Goal: Communication & Community: Ask a question

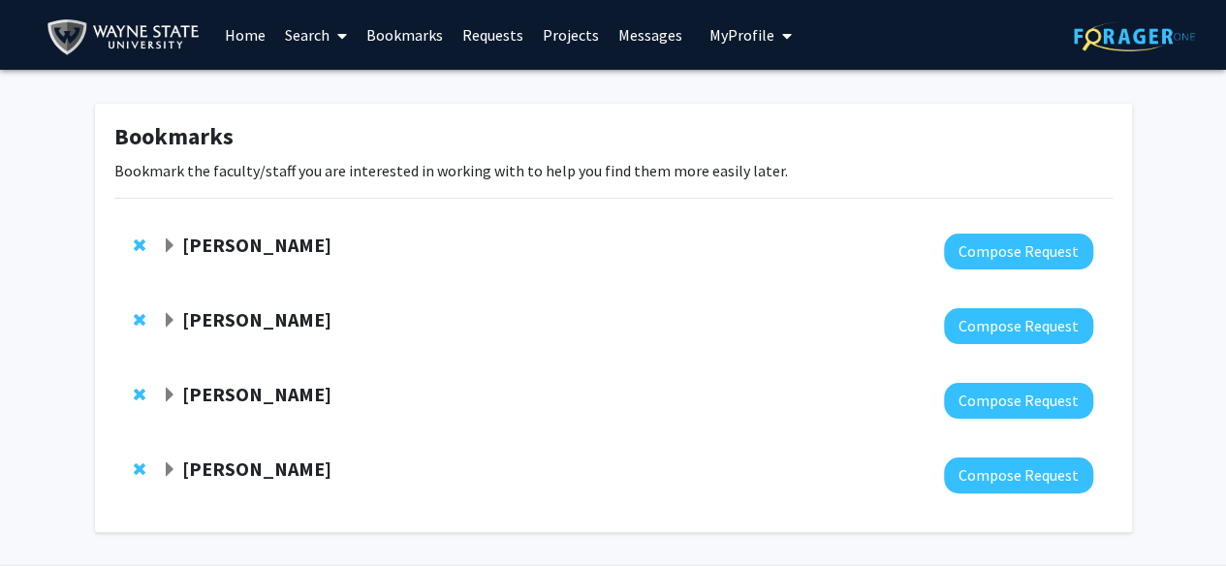
click at [172, 238] on span "Expand Wei-Ling Tsou Bookmark" at bounding box center [170, 246] width 16 height 16
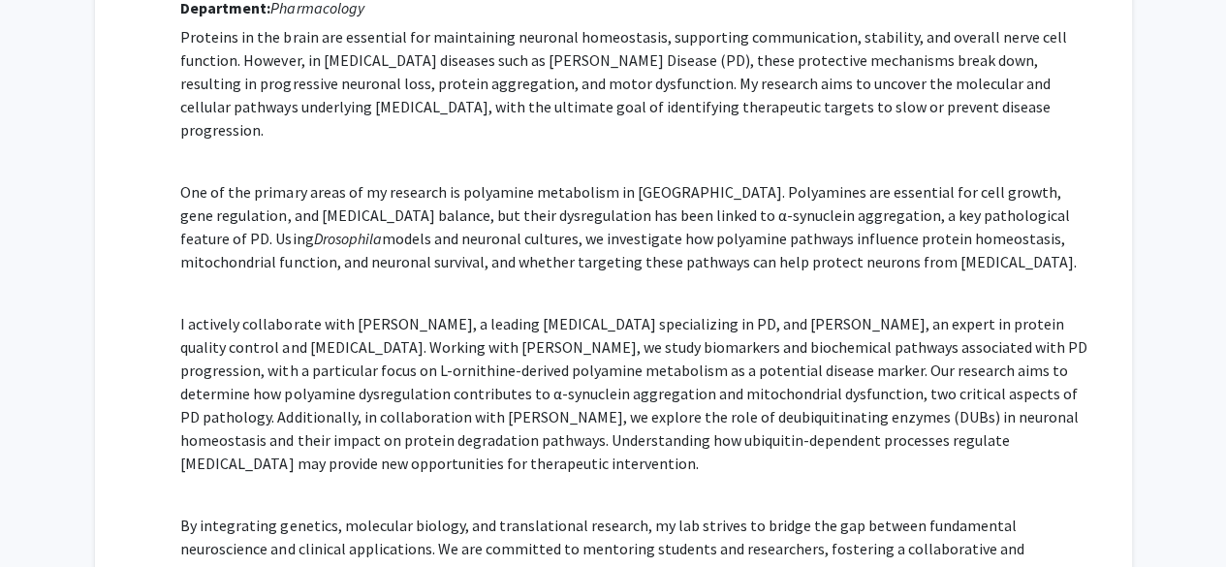
scroll to position [283, 0]
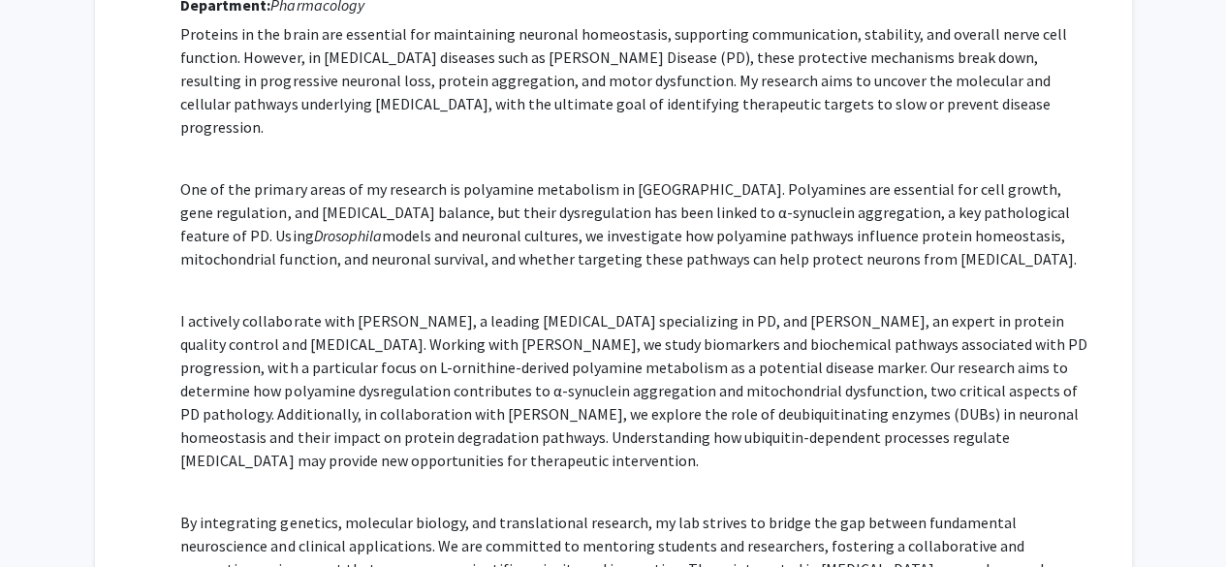
click at [778, 177] on p "One of the primary areas of my research is polyamine metabolism in [GEOGRAPHIC_…" at bounding box center [636, 212] width 912 height 116
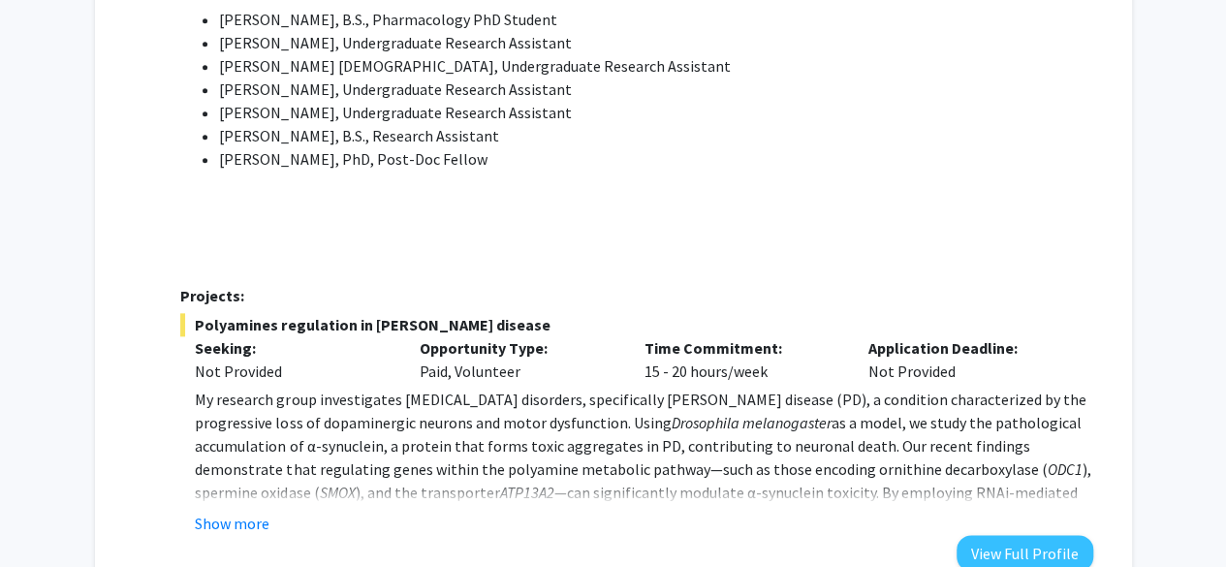
scroll to position [973, 0]
click at [244, 484] on fg-read-more "My research group investigates [MEDICAL_DATA] disorders, specifically [PERSON_N…" at bounding box center [636, 460] width 912 height 147
click at [238, 511] on button "Show more" at bounding box center [232, 522] width 75 height 23
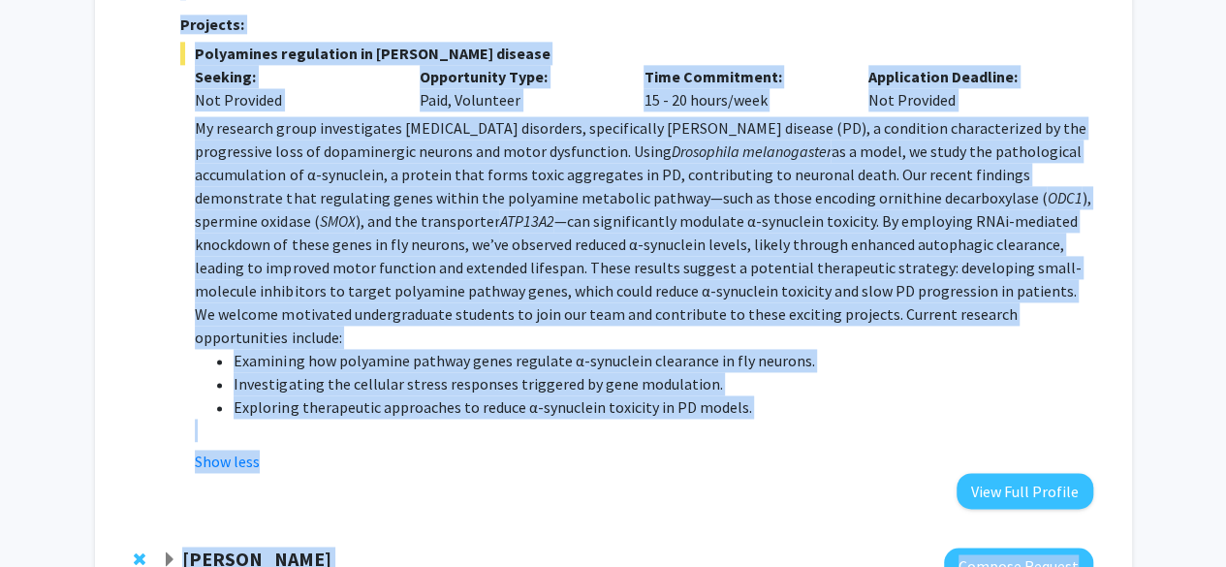
scroll to position [1336, 0]
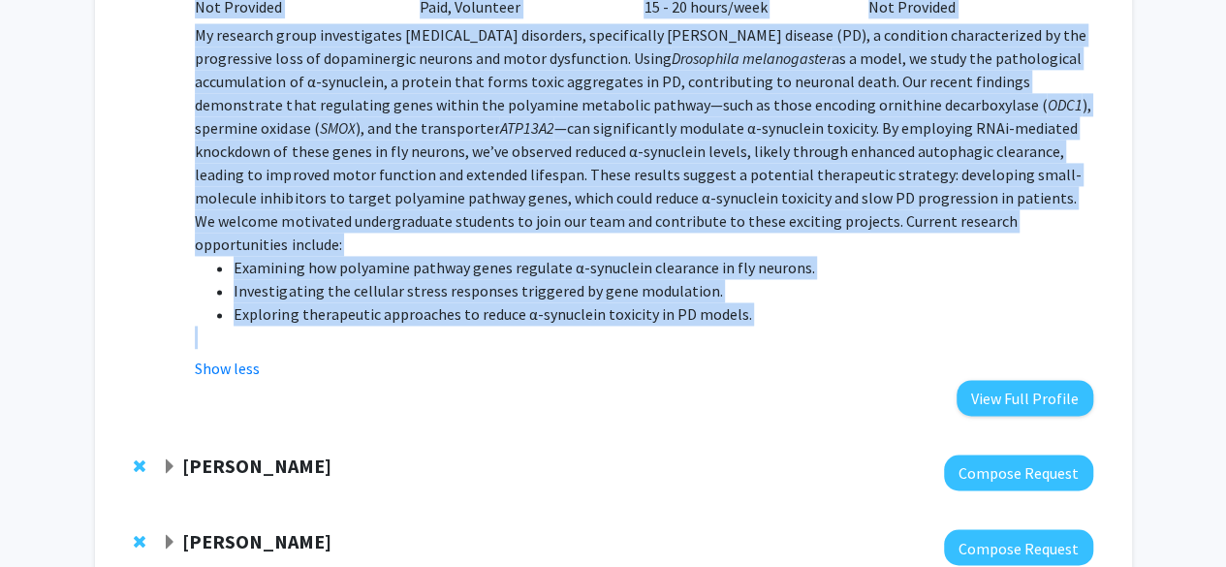
drag, startPoint x: 184, startPoint y: 226, endPoint x: 725, endPoint y: 310, distance: 547.2
copy div "Lor-Ipsu Dolo Sitamet Consect Adipiscing: Elitseddoeiu Temporin ut lab etdol ma…"
click at [618, 213] on p "We welcome motivated undergraduate students to join our team and contribute to …" at bounding box center [643, 232] width 897 height 47
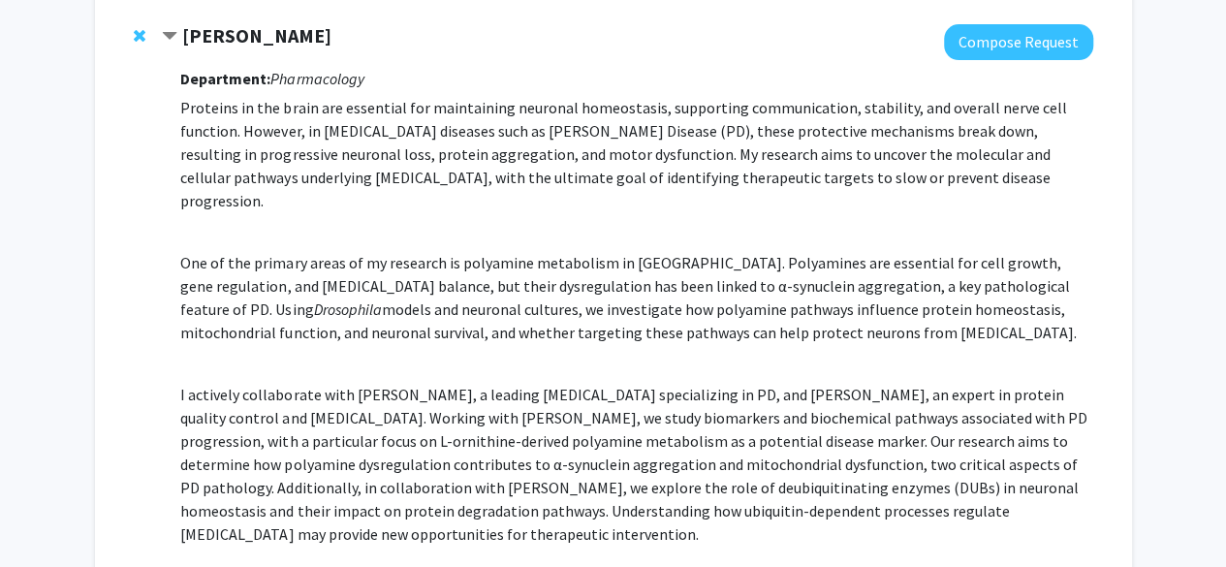
scroll to position [0, 0]
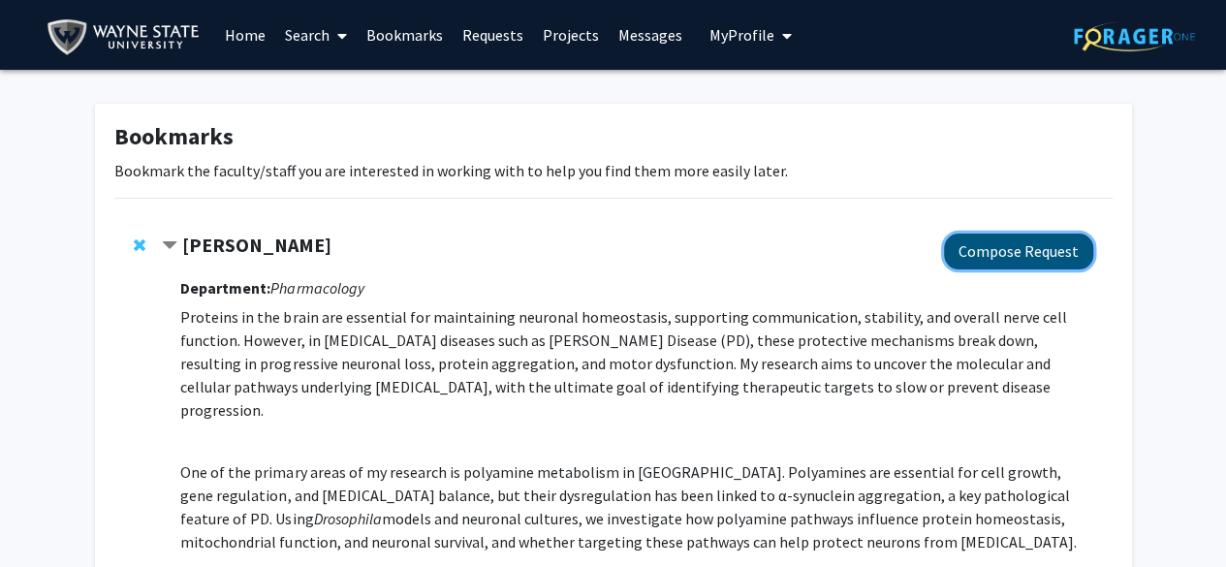
click at [969, 258] on button "Compose Request" at bounding box center [1018, 252] width 149 height 36
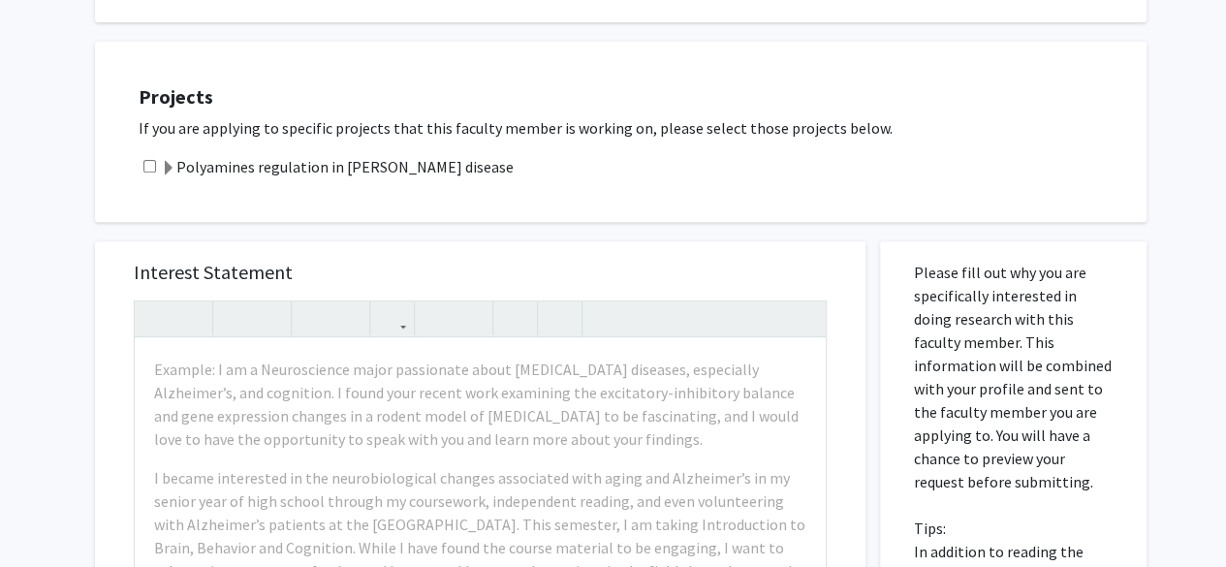
scroll to position [298, 0]
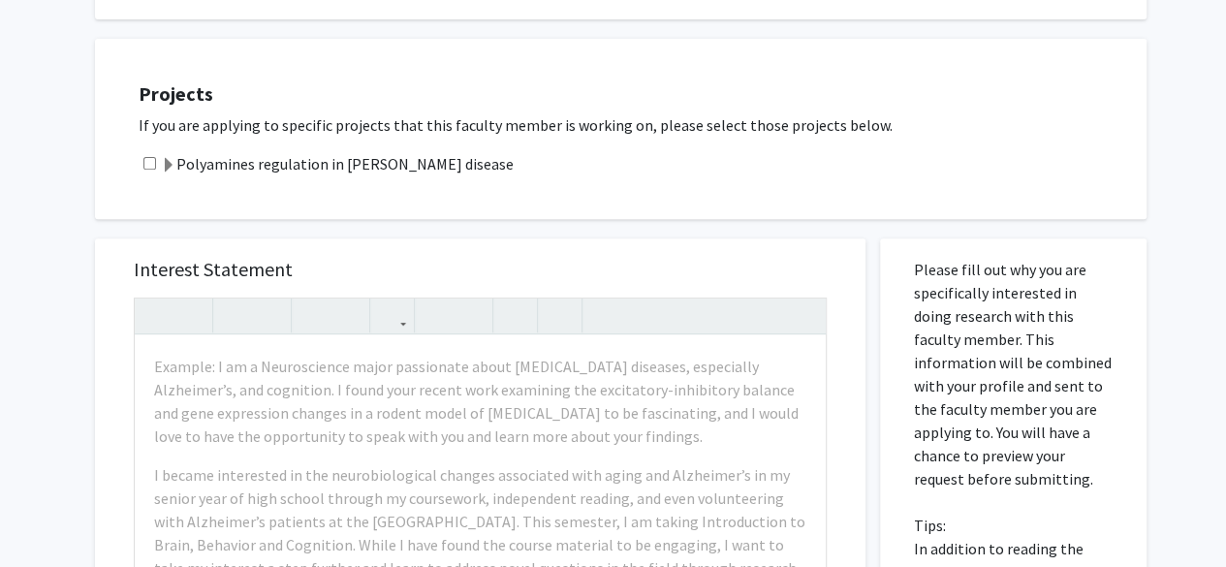
click at [156, 161] on div "Polyamines regulation in [PERSON_NAME] disease" at bounding box center [633, 163] width 988 height 23
click at [149, 162] on input "checkbox" at bounding box center [149, 163] width 13 height 13
checkbox input "true"
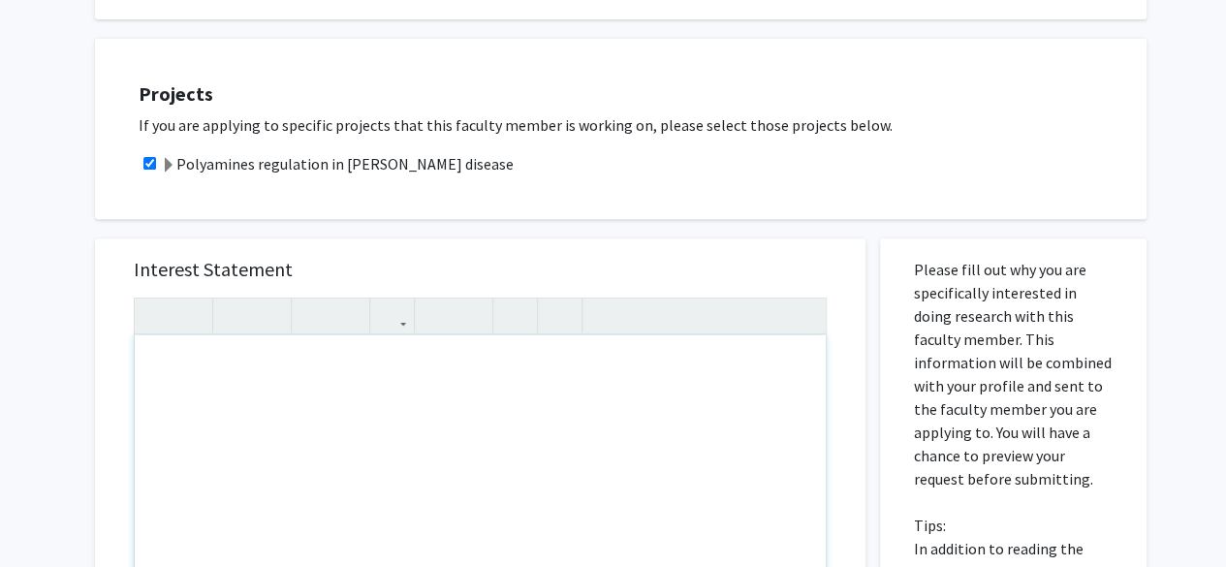
click at [308, 458] on div "Note to users with screen readers: Please press Alt+0 or Option+0 to deactivate…" at bounding box center [480, 557] width 691 height 445
paste div "Note to users with screen readers: Please press Alt+0 or Option+0 to deactivate…"
type textarea "<l>Ipsu Do. Sita,</c><ad><e>Se doei te Incidi Utla, etd M’a e admini-veni quisn…"
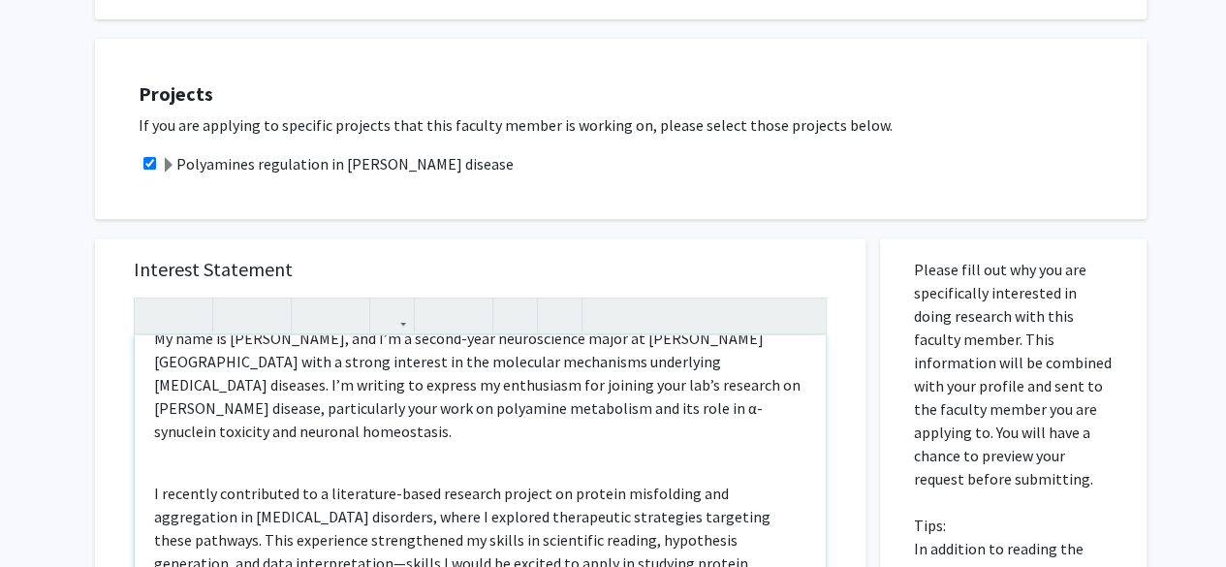
scroll to position [0, 0]
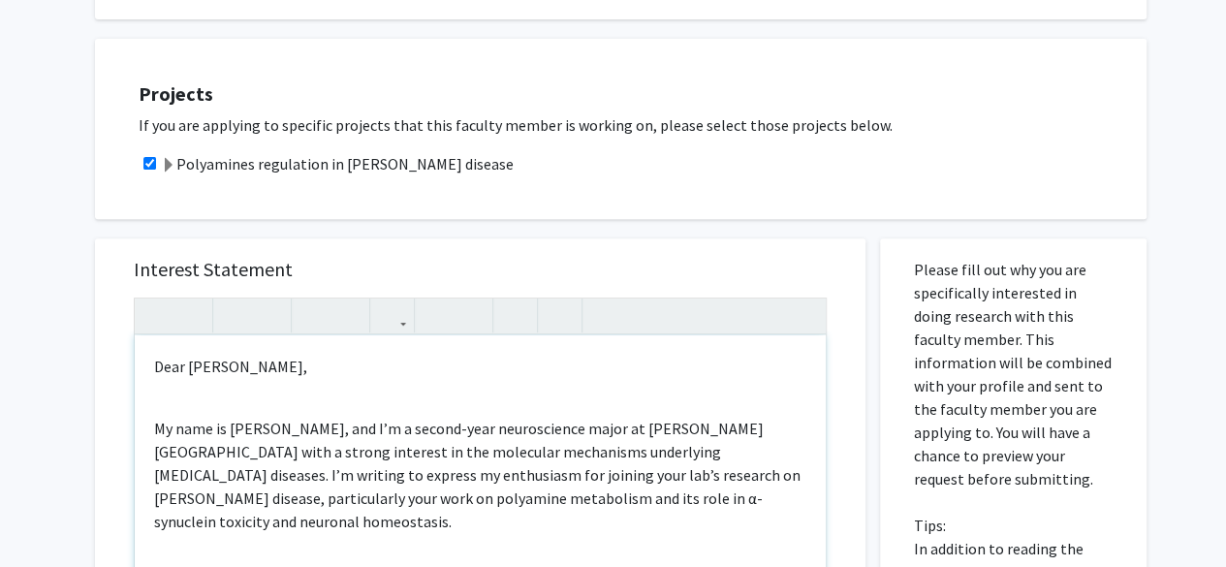
click at [227, 384] on div "Dear [PERSON_NAME], My name is [PERSON_NAME], and I’m a second-year neuroscienc…" at bounding box center [480, 557] width 691 height 445
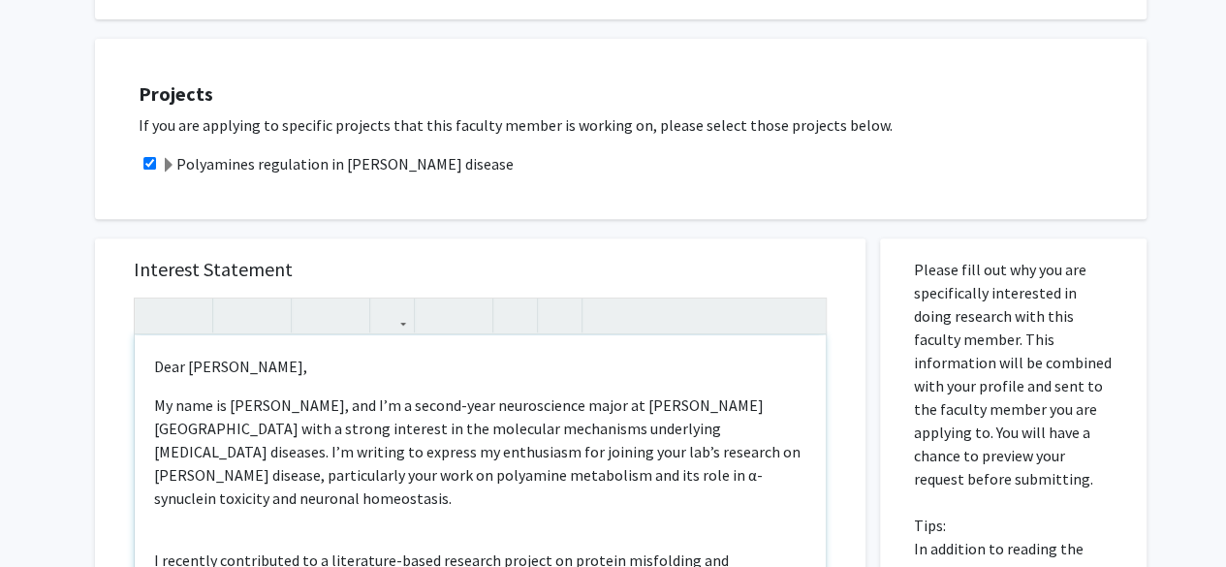
click at [212, 501] on div "Dear [PERSON_NAME], My name is [PERSON_NAME], and I’m a second-year neuroscienc…" at bounding box center [480, 557] width 691 height 445
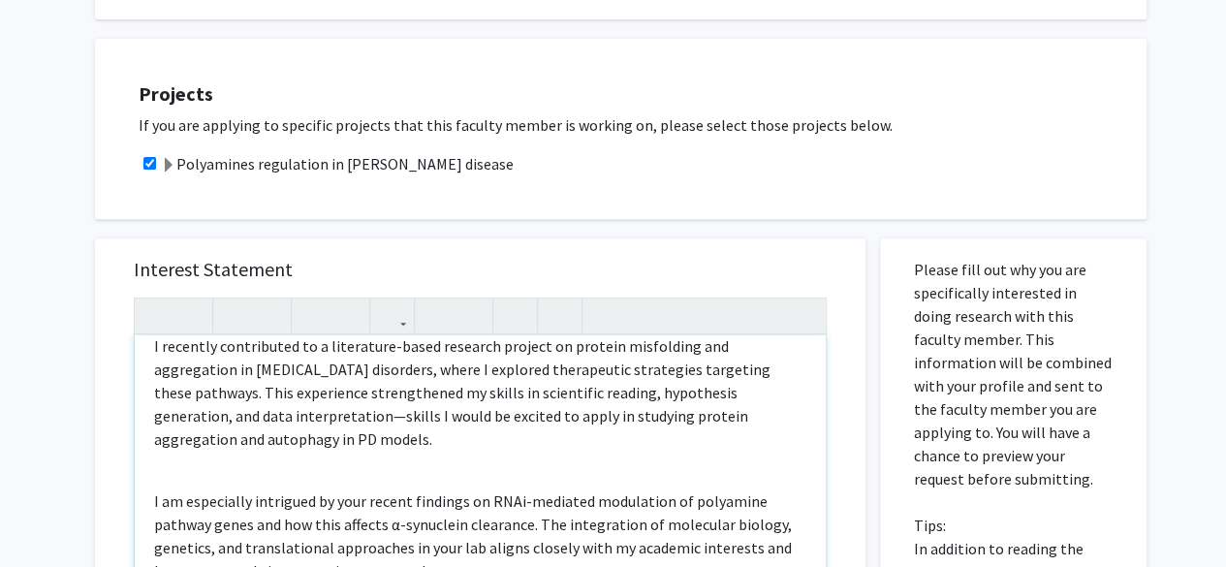
scroll to position [192, 0]
click at [152, 445] on div "Dear [PERSON_NAME], My name is [PERSON_NAME], and I’m a second-year neuroscienc…" at bounding box center [480, 557] width 691 height 445
click at [169, 443] on div "Dear [PERSON_NAME], My name is [PERSON_NAME], and I’m a second-year neuroscienc…" at bounding box center [480, 557] width 691 height 445
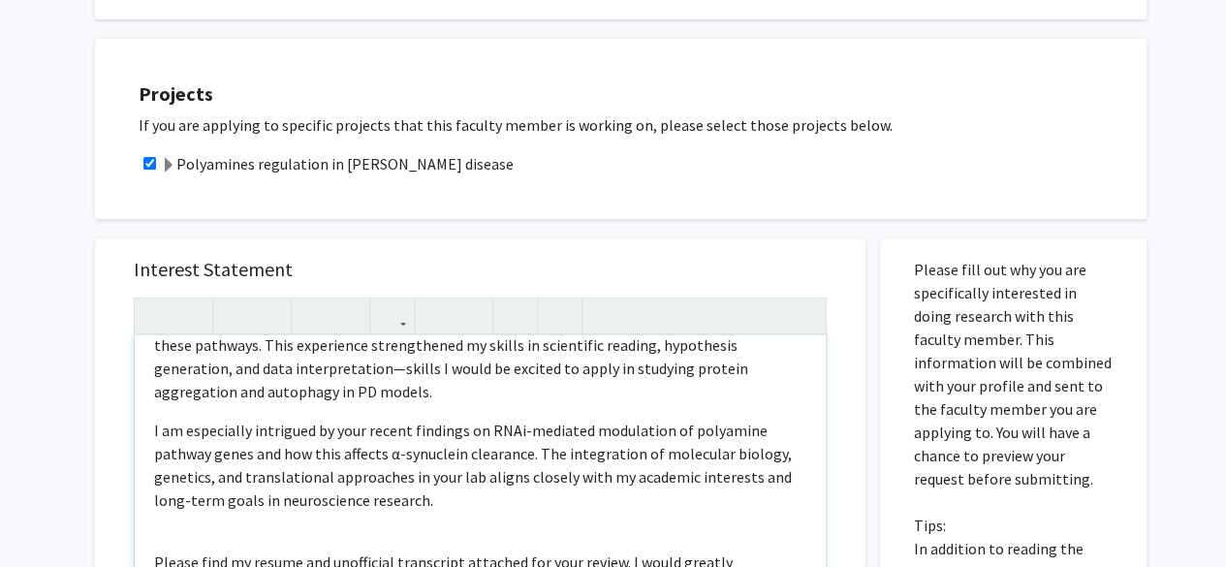
scroll to position [253, 0]
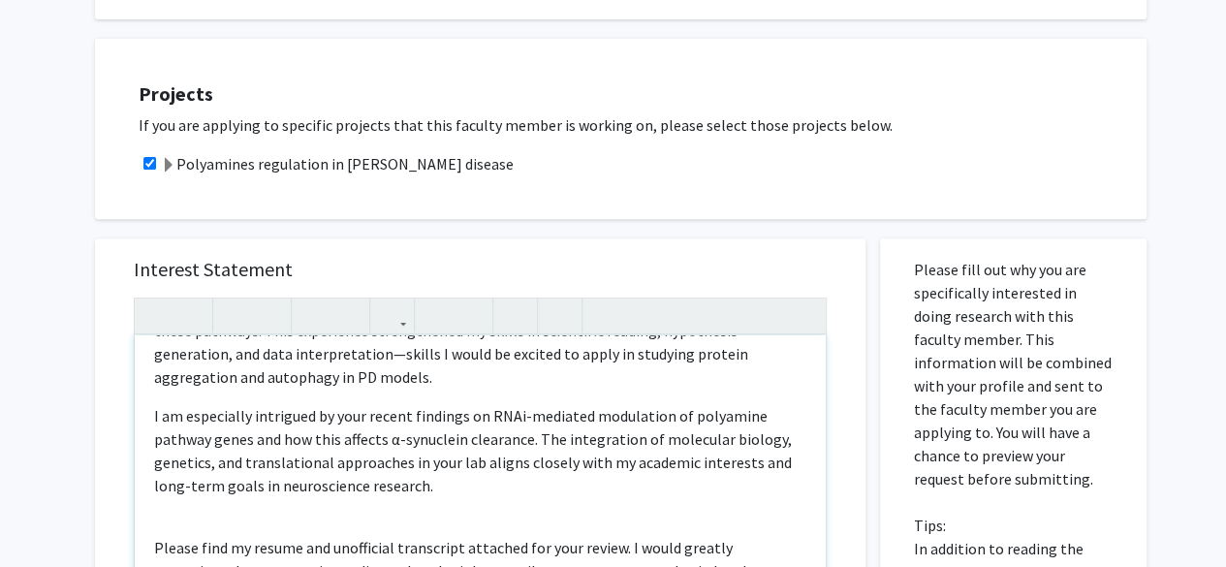
click at [176, 492] on div "Dear [PERSON_NAME], My name is [PERSON_NAME], and I’m a second-year neuroscienc…" at bounding box center [480, 557] width 691 height 445
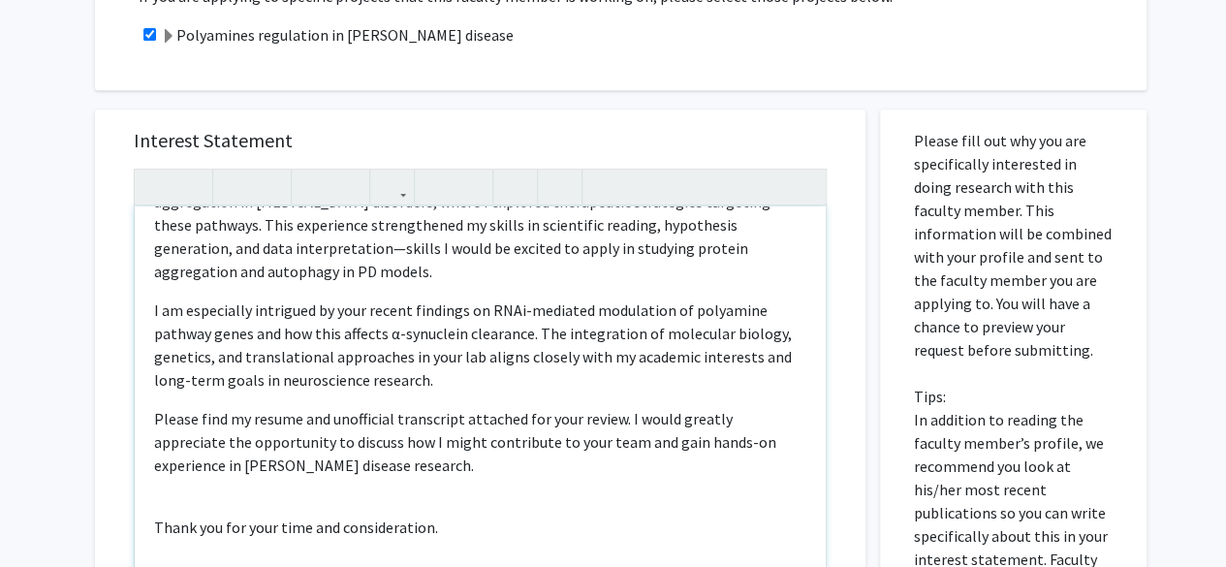
scroll to position [428, 0]
click at [194, 475] on div "Dear [PERSON_NAME], My name is [PERSON_NAME], and I’m a second-year neuroscienc…" at bounding box center [480, 427] width 691 height 445
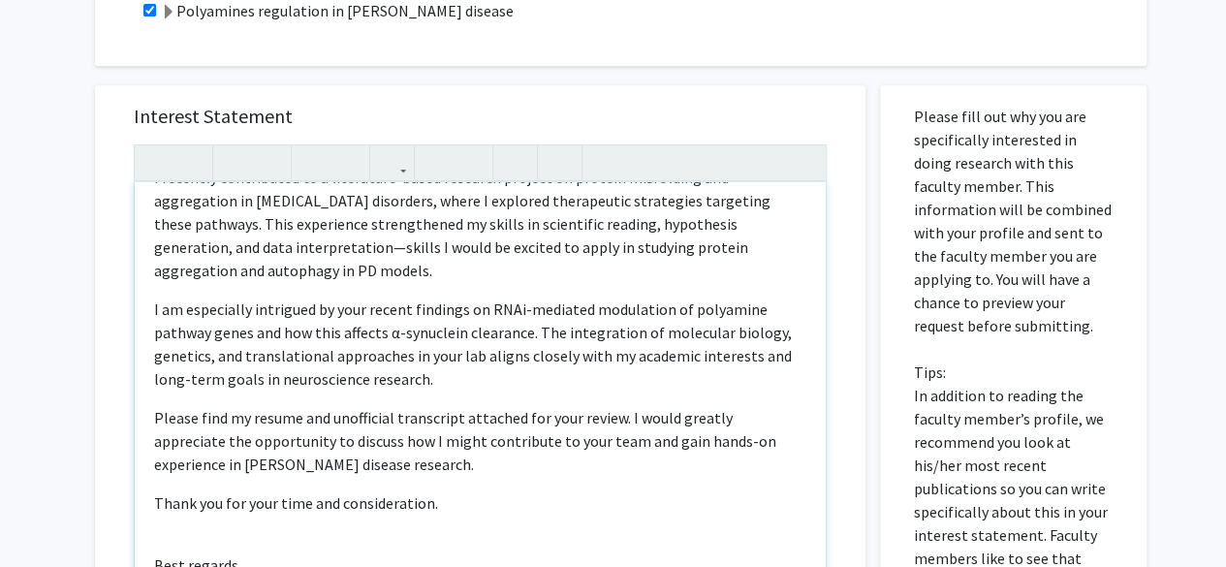
click at [187, 507] on div "Dear [PERSON_NAME], My name is [PERSON_NAME], and I’m a second-year neuroscienc…" at bounding box center [480, 404] width 691 height 445
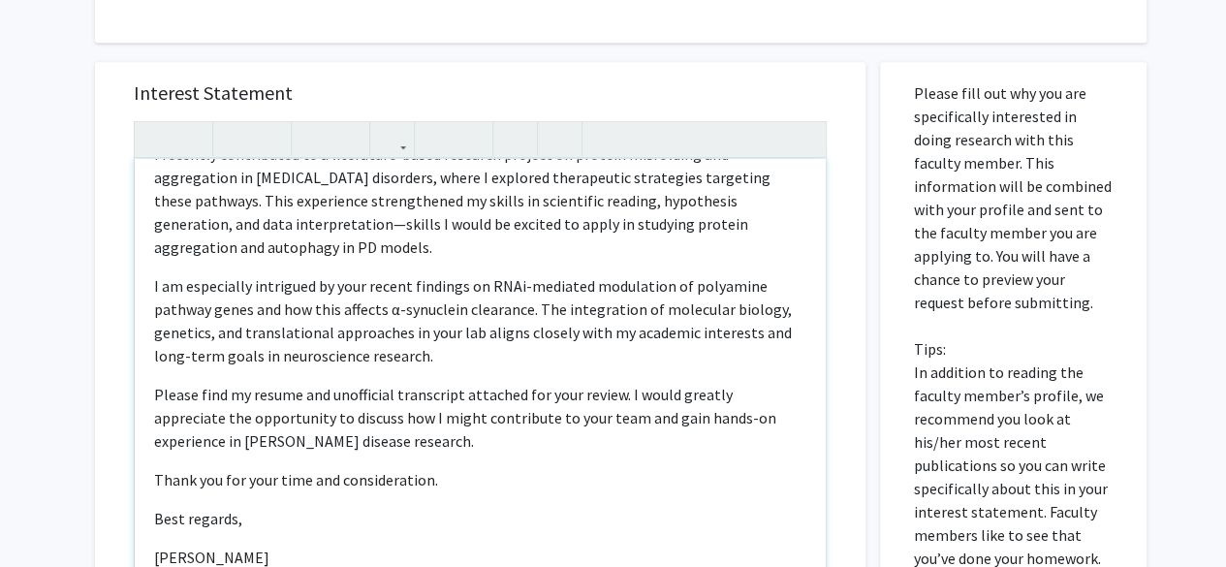
scroll to position [183, 0]
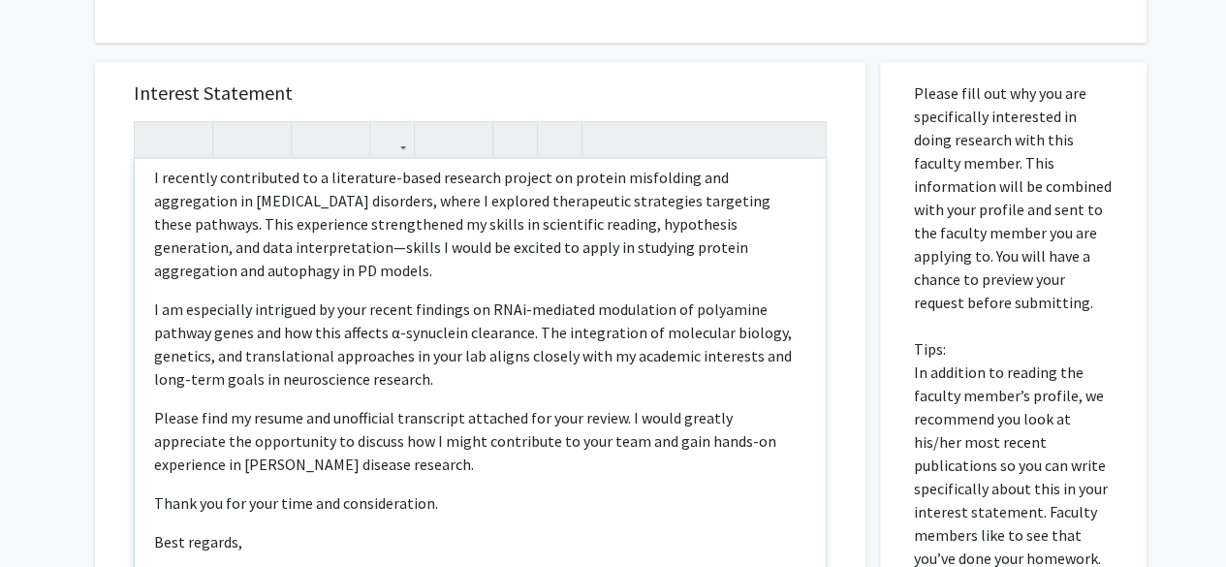
click at [174, 539] on div "Dear [PERSON_NAME], My name is [PERSON_NAME], and I’m a second-year neuroscienc…" at bounding box center [480, 381] width 691 height 445
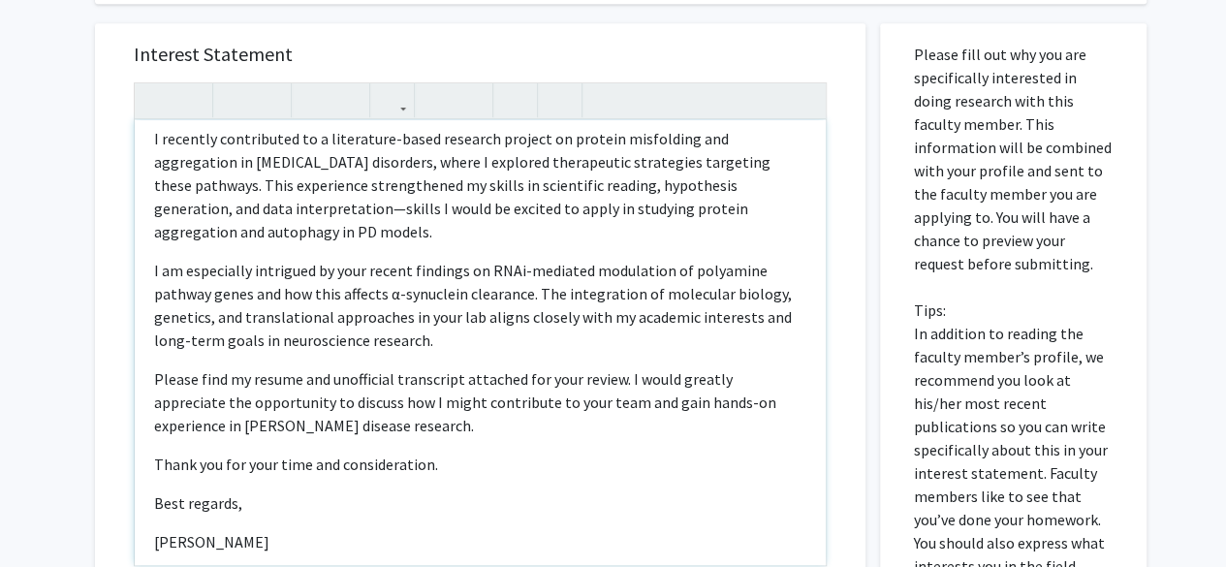
scroll to position [475, 0]
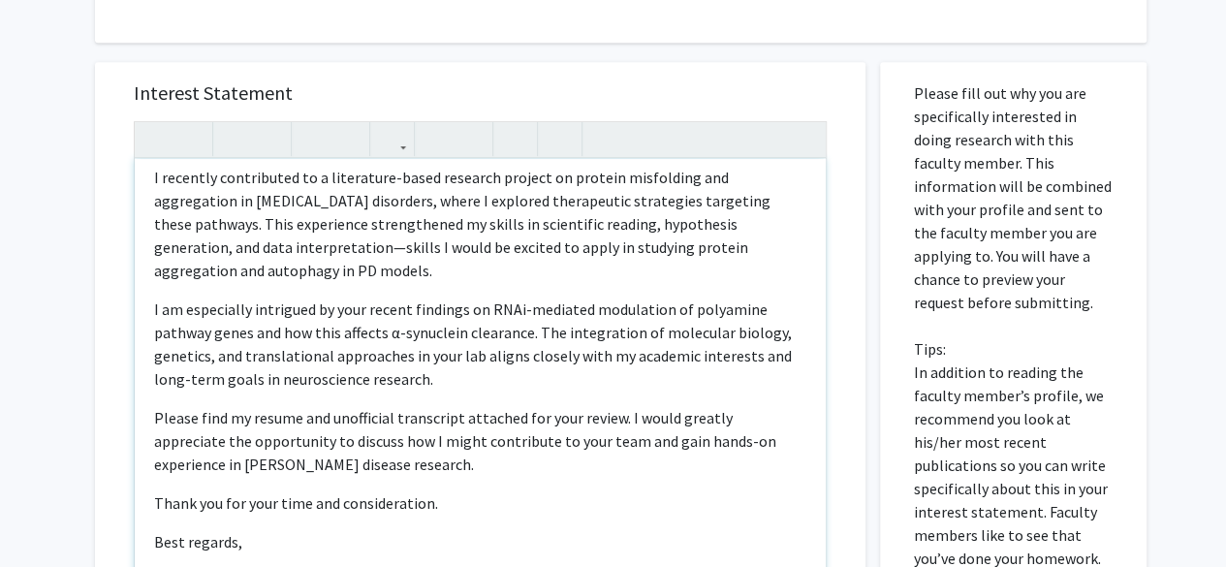
click at [454, 491] on p "Thank you for your time and consideration." at bounding box center [480, 502] width 652 height 23
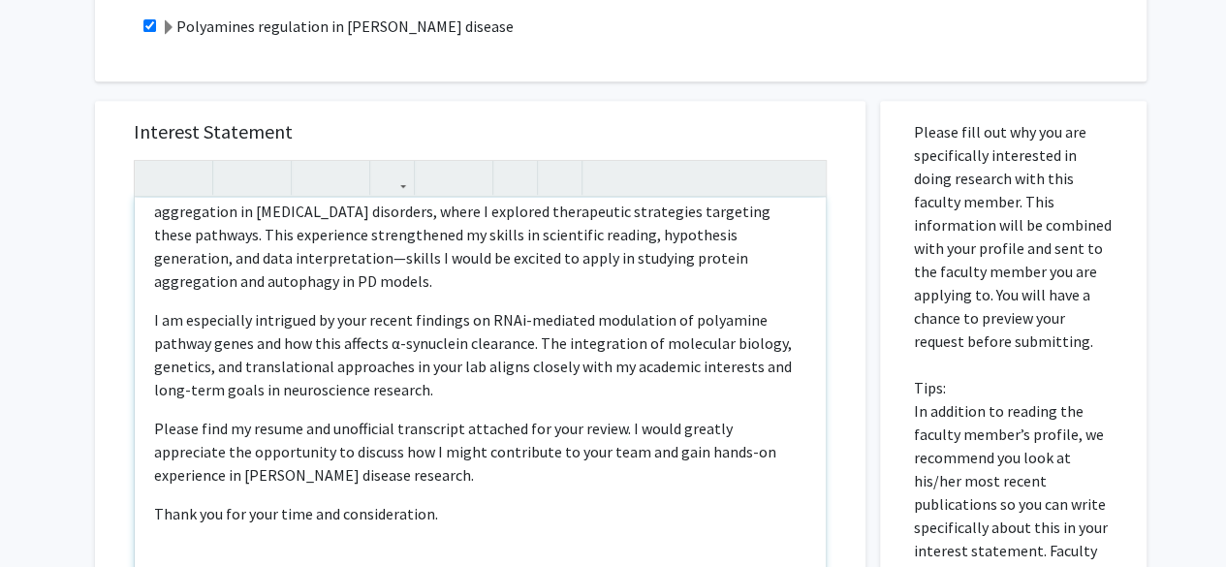
scroll to position [210, 0]
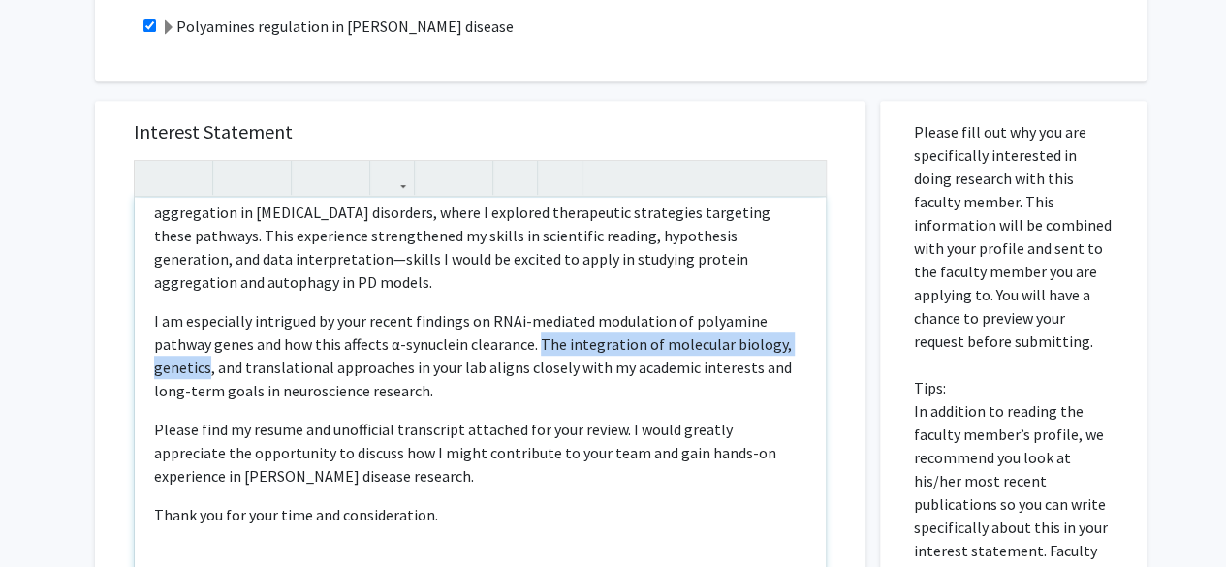
drag, startPoint x: 533, startPoint y: 321, endPoint x: 203, endPoint y: 342, distance: 330.1
click at [203, 342] on p "I am especially intrigued by your recent findings on RNAi-mediated modulation o…" at bounding box center [480, 355] width 652 height 93
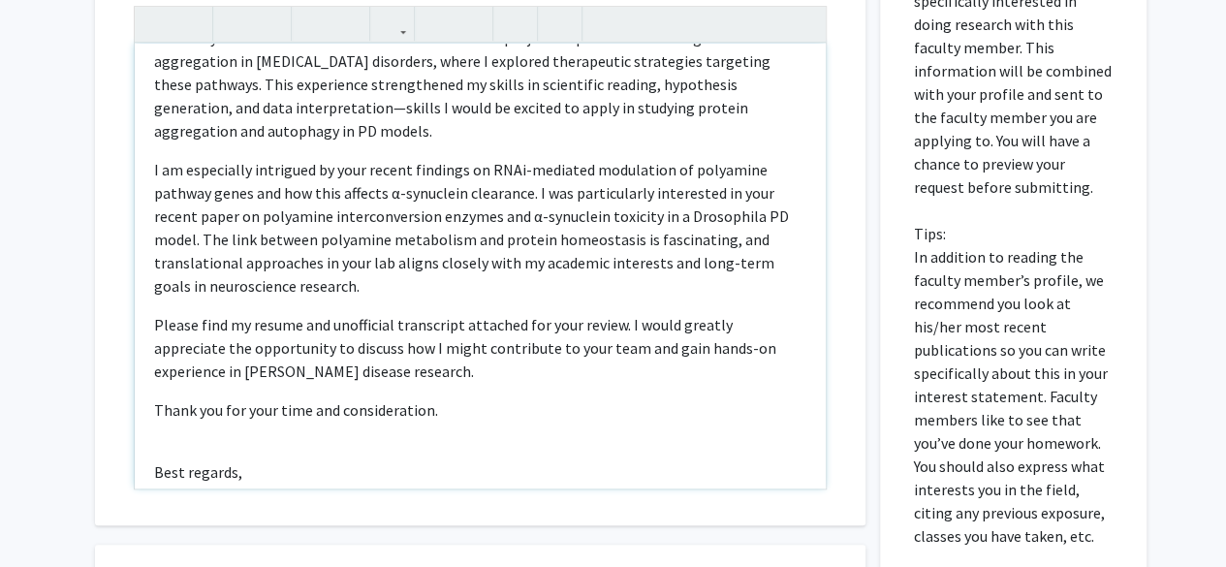
scroll to position [0, 0]
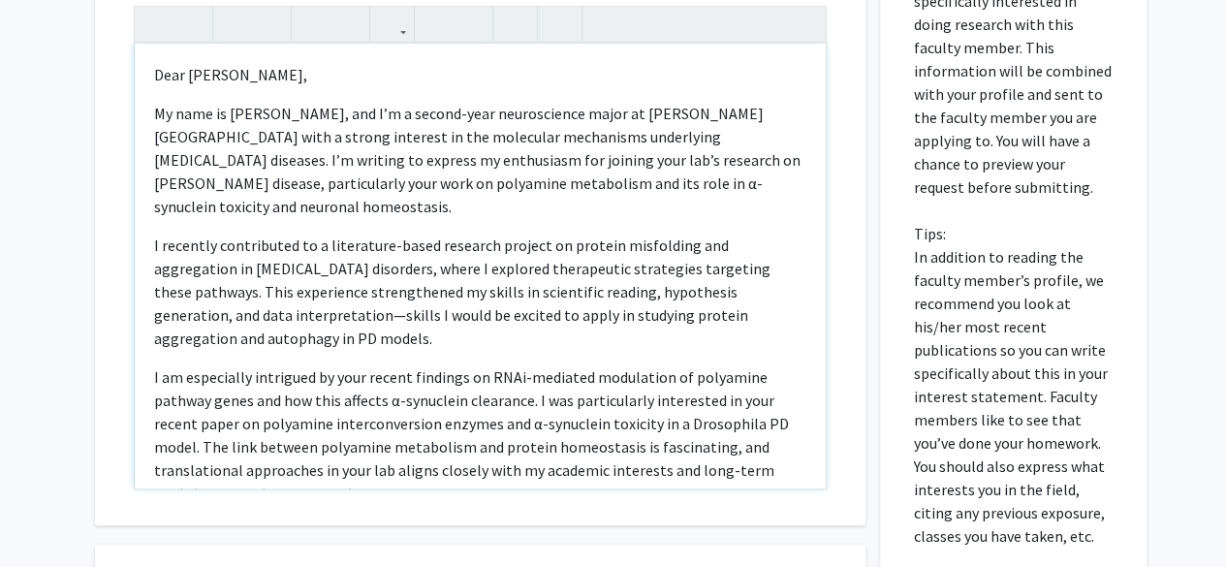
click at [158, 393] on p "I am especially intrigued by your recent findings on RNAi-mediated modulation o…" at bounding box center [480, 435] width 652 height 140
click at [401, 234] on p "I recently contributed to a literature-based research project on protein misfol…" at bounding box center [480, 292] width 652 height 116
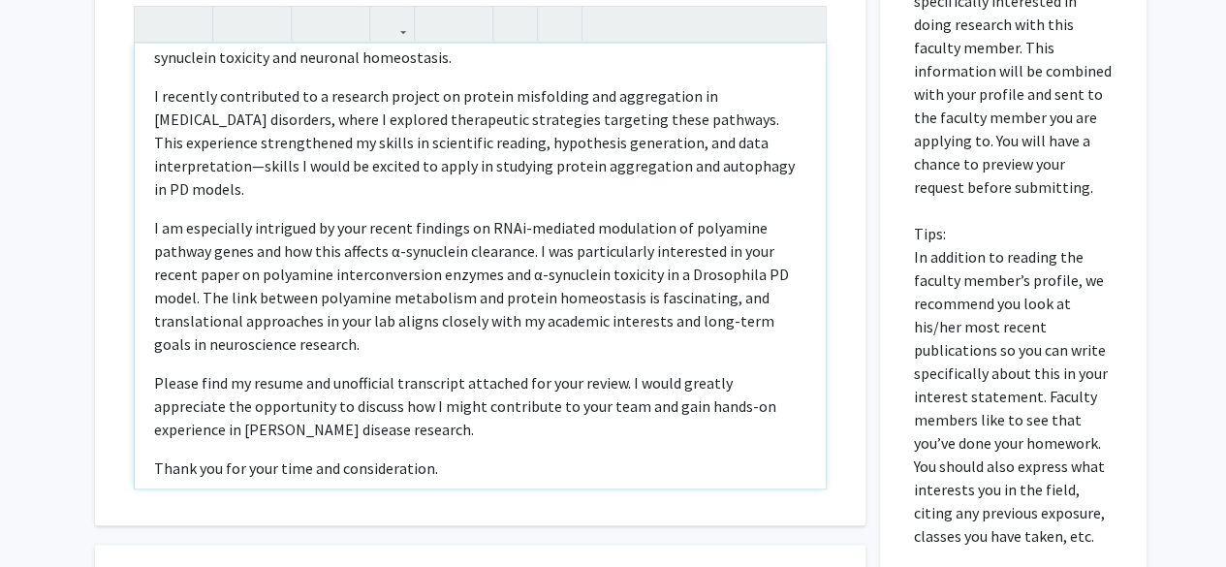
scroll to position [152, 0]
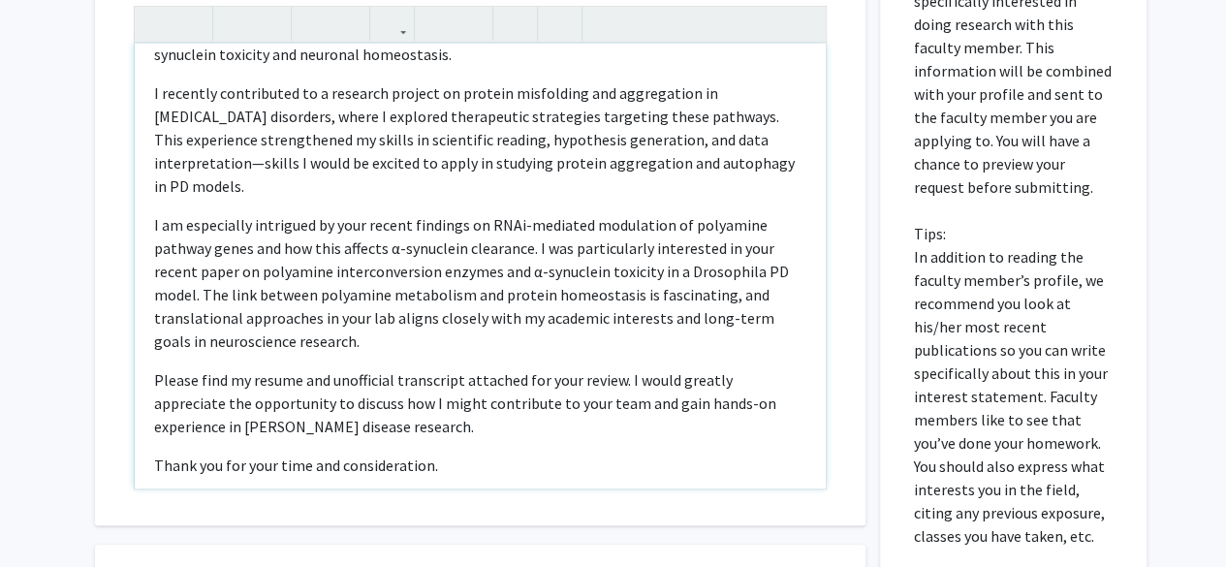
click at [390, 218] on p "I am especially intrigued by your recent findings on RNAi-mediated modulation o…" at bounding box center [480, 283] width 652 height 140
click at [529, 252] on p "I am especially intrigued by your recent findings on RNAi-mediated modulation o…" at bounding box center [480, 283] width 652 height 140
click at [166, 278] on p "I am especially intrigued by your recent findings on RNAi-mediated modulation o…" at bounding box center [480, 283] width 652 height 140
click at [168, 274] on p "I am especially intrigued by your recent findings on RNAi-mediated modulation o…" at bounding box center [480, 283] width 652 height 140
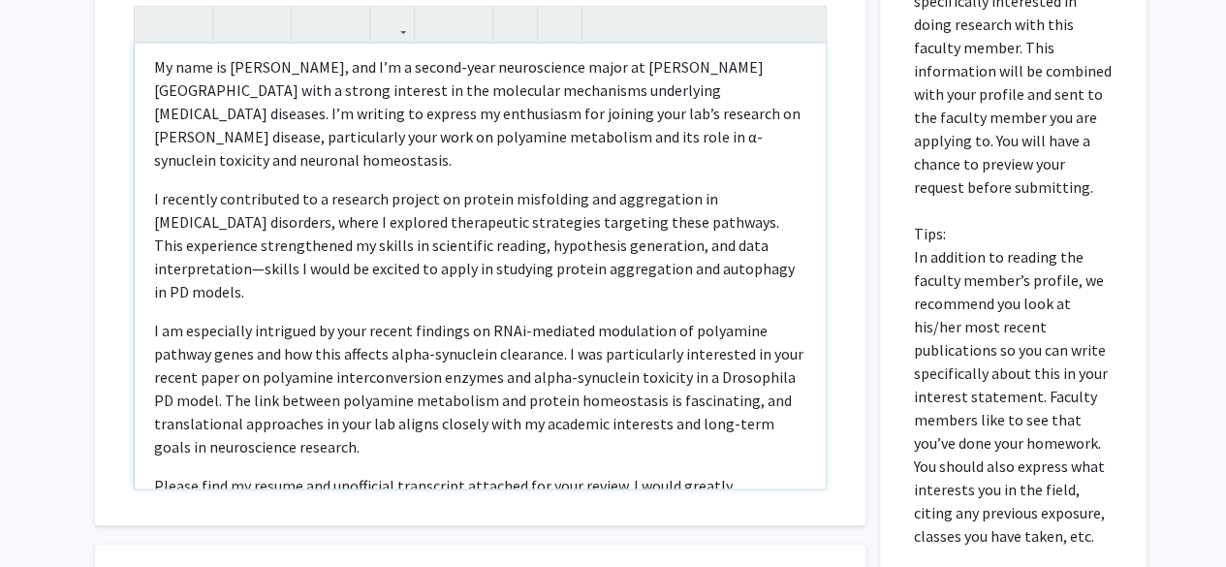
scroll to position [56, 0]
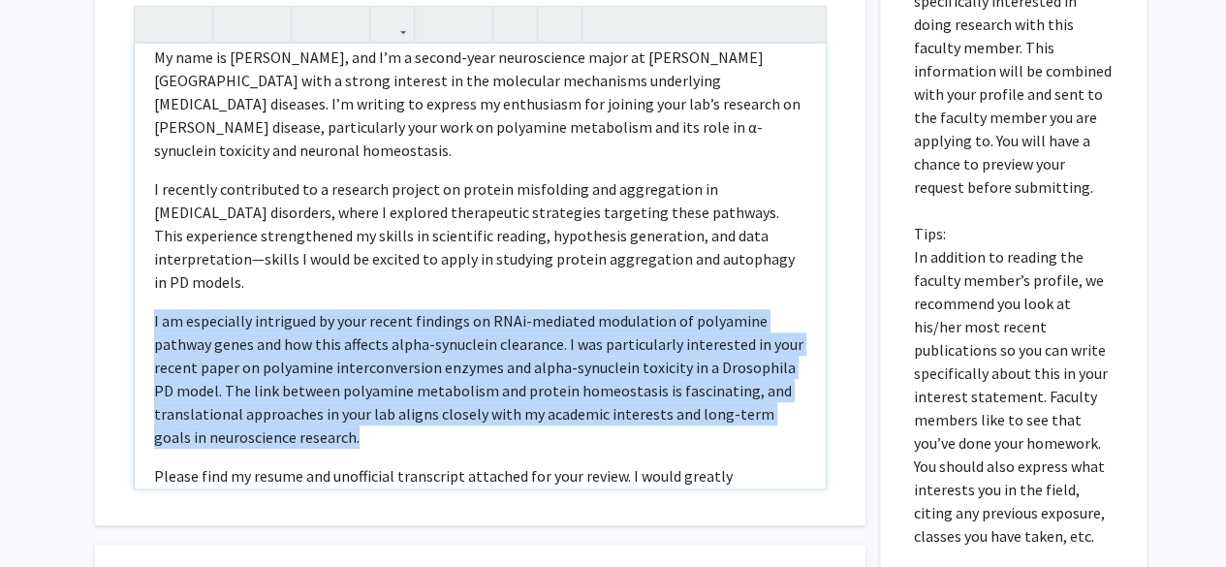
drag, startPoint x: 153, startPoint y: 295, endPoint x: 335, endPoint y: 413, distance: 217.2
click at [335, 413] on p "I am especially intrigued by your recent findings on RNAi-mediated modulation o…" at bounding box center [480, 379] width 652 height 140
copy p "I am especially intrigued by your recent findings on RNAi-mediated modulation o…"
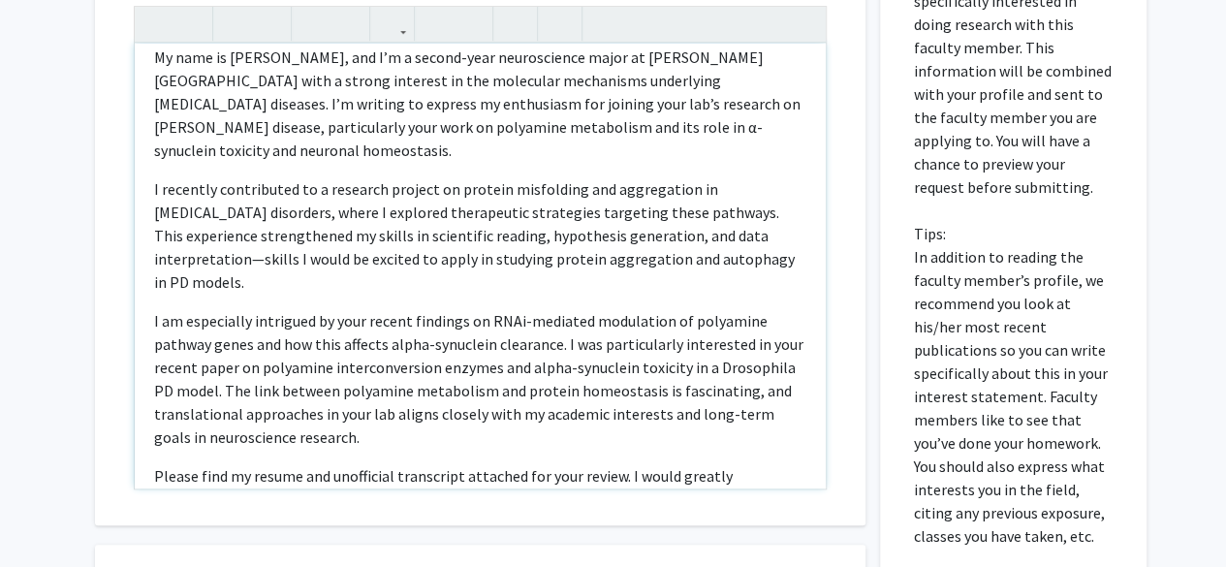
click at [517, 433] on div "Dear [PERSON_NAME], My name is [PERSON_NAME], and I’m a second-year neuroscienc…" at bounding box center [480, 266] width 691 height 445
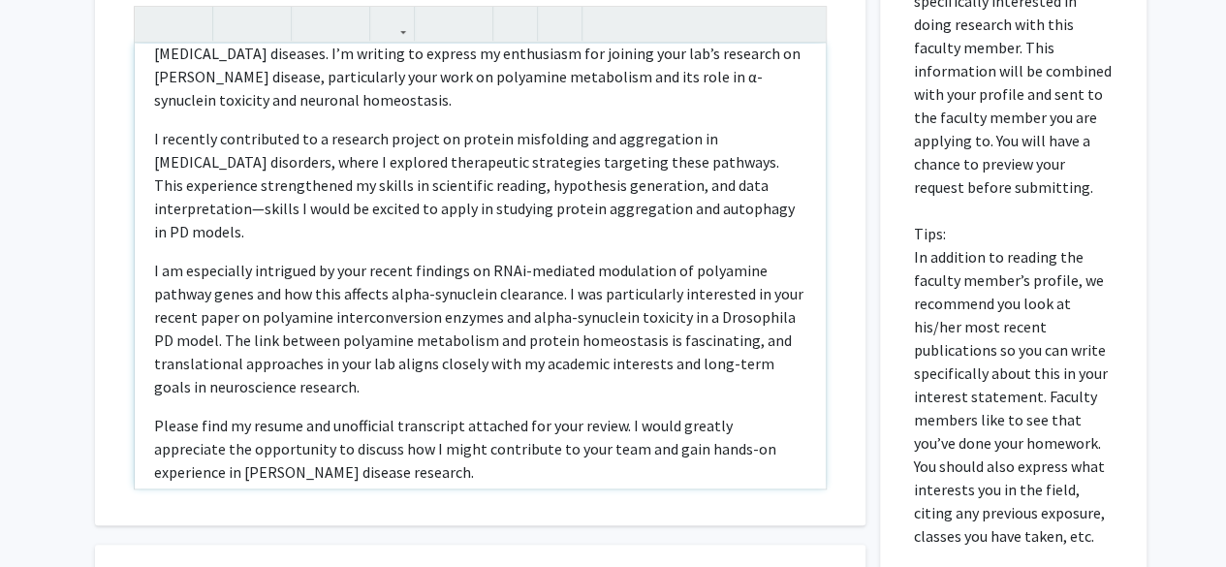
scroll to position [104, 0]
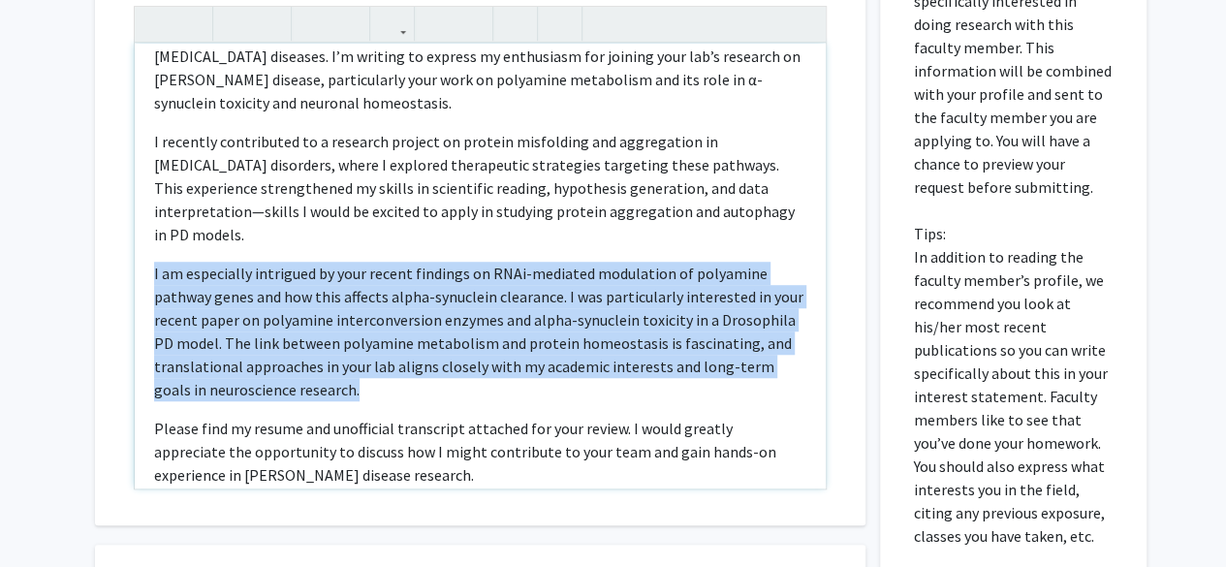
drag, startPoint x: 372, startPoint y: 376, endPoint x: 151, endPoint y: 251, distance: 253.8
click at [151, 251] on div "Dear [PERSON_NAME], My name is [PERSON_NAME], and I’m a second-year neuroscienc…" at bounding box center [480, 266] width 691 height 445
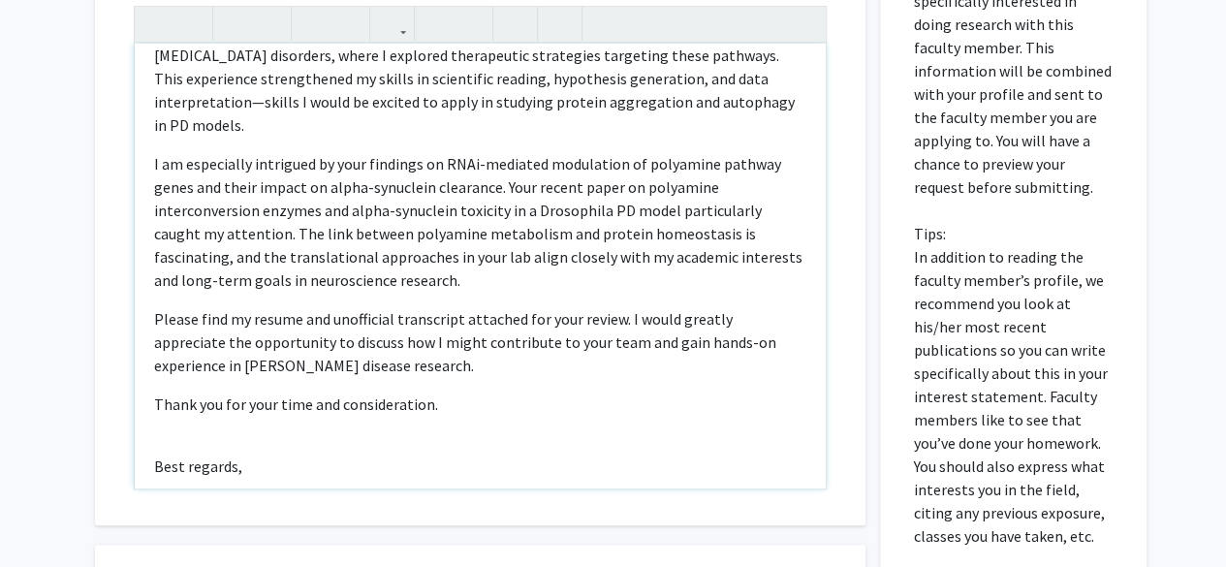
scroll to position [253, 0]
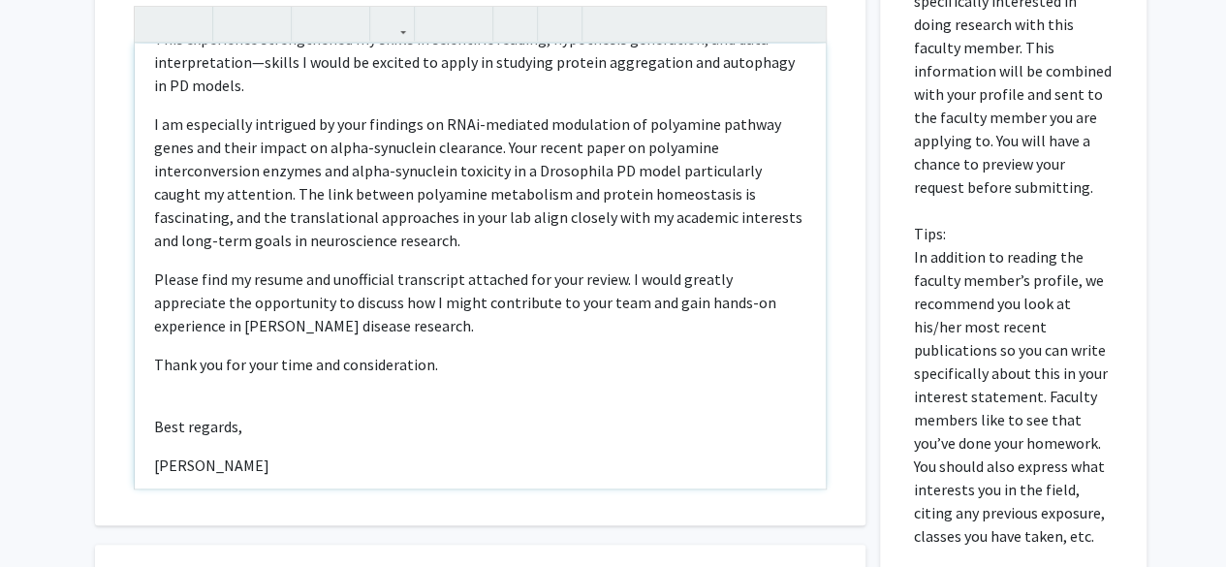
click at [448, 369] on div "Dear [PERSON_NAME], My name is [PERSON_NAME], and I’m a second-year neuroscienc…" at bounding box center [480, 266] width 691 height 445
click at [375, 453] on p "[PERSON_NAME]" at bounding box center [480, 464] width 652 height 23
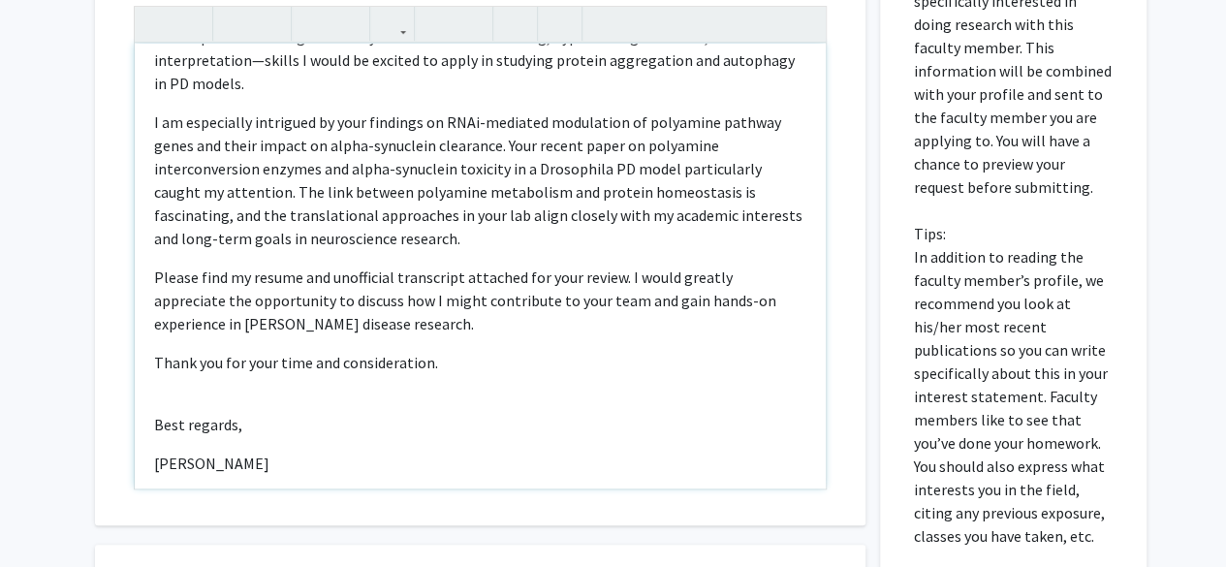
type textarea "<l>Ipsu Do. Sita,</c><a>El sedd ei Tempor Inci, utl E’d m aliqua-enim adminimve…"
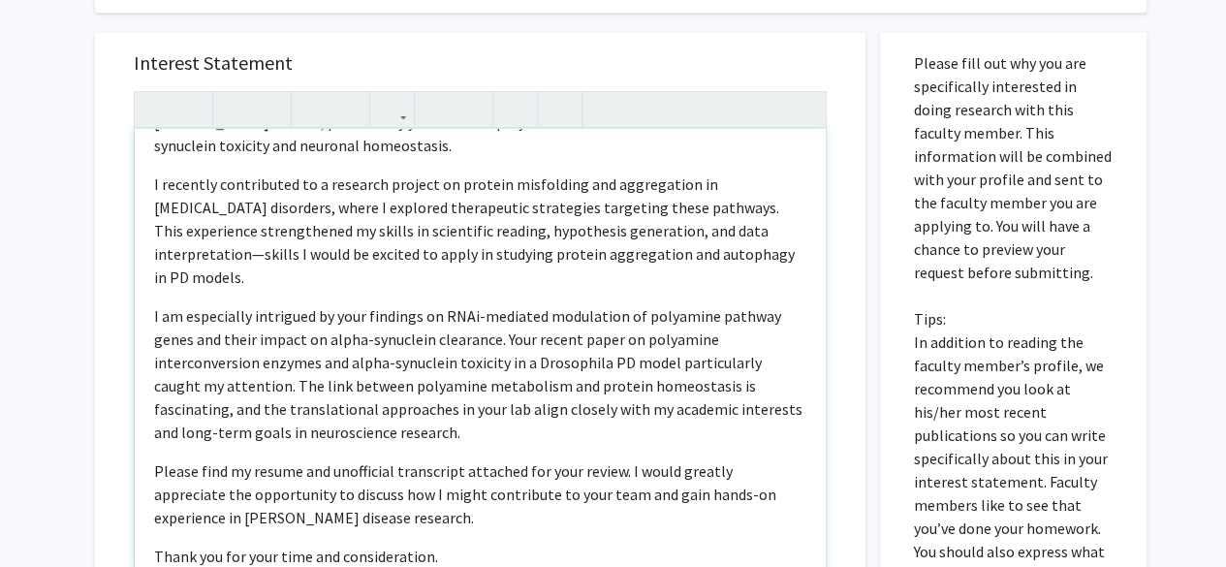
scroll to position [276, 0]
